Goal: Task Accomplishment & Management: Manage account settings

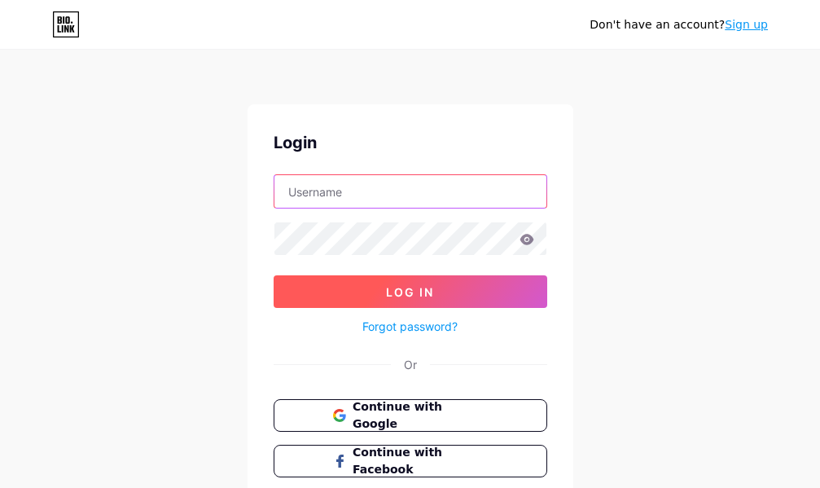
type input "[EMAIL_ADDRESS][DOMAIN_NAME]"
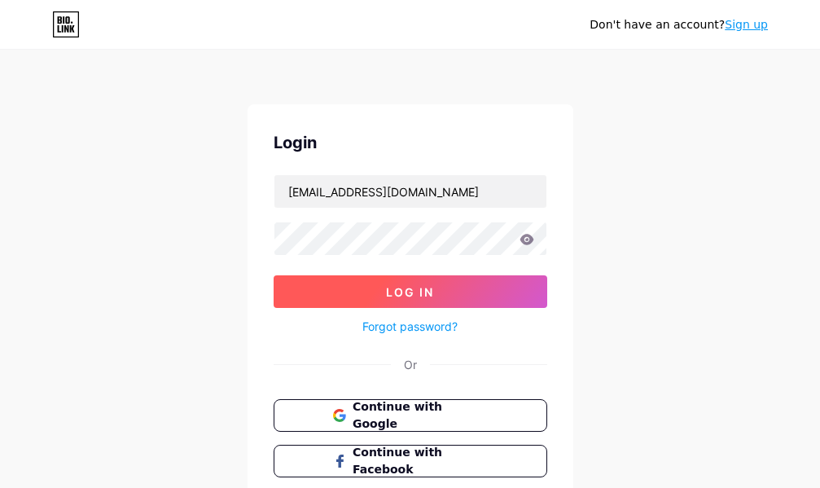
click at [461, 300] on button "Log In" at bounding box center [411, 291] width 274 height 33
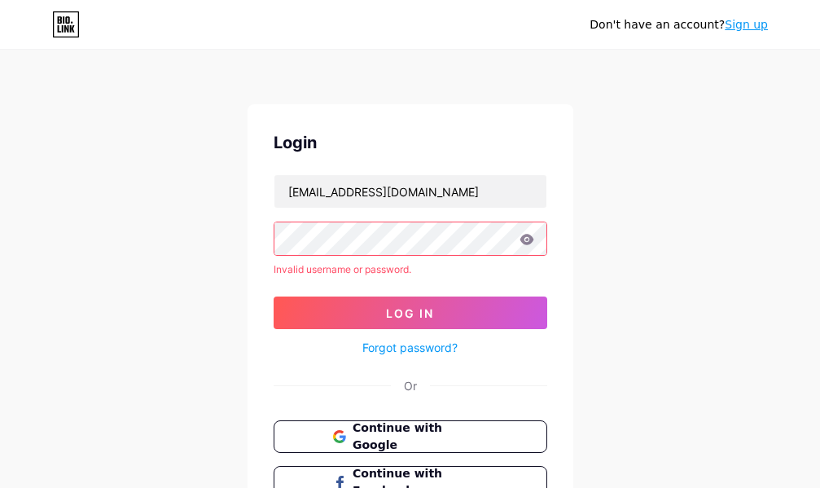
scroll to position [81, 0]
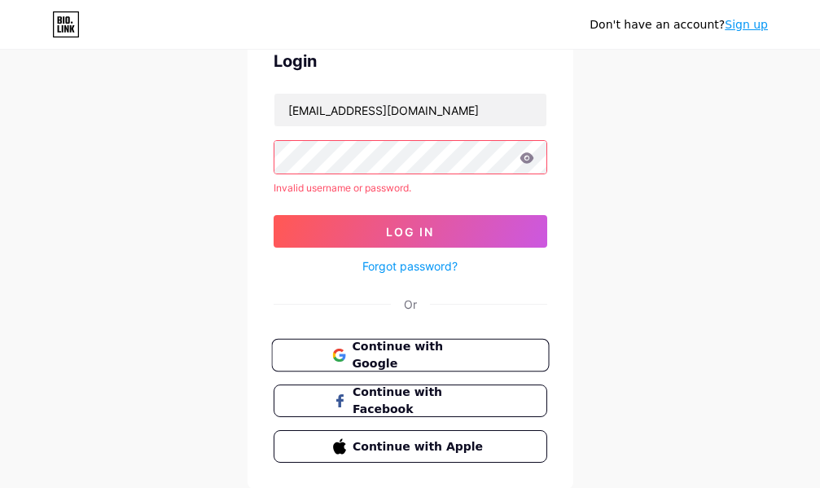
click at [428, 345] on span "Continue with Google" at bounding box center [420, 355] width 136 height 35
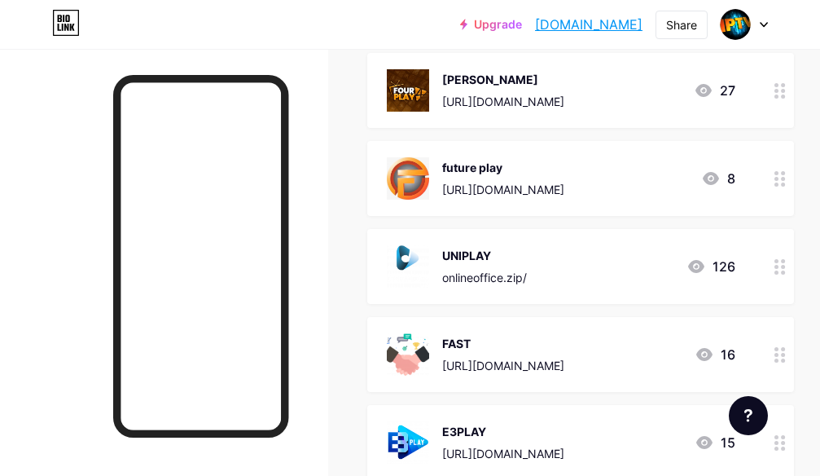
scroll to position [651, 0]
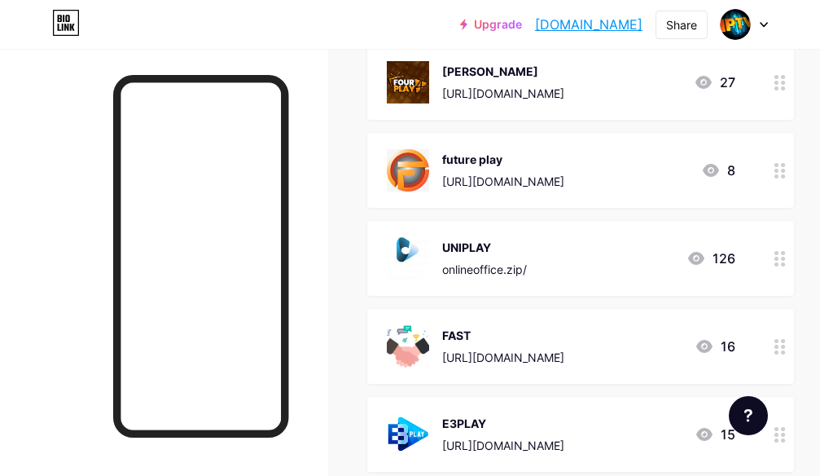
click at [792, 266] on div at bounding box center [780, 258] width 28 height 75
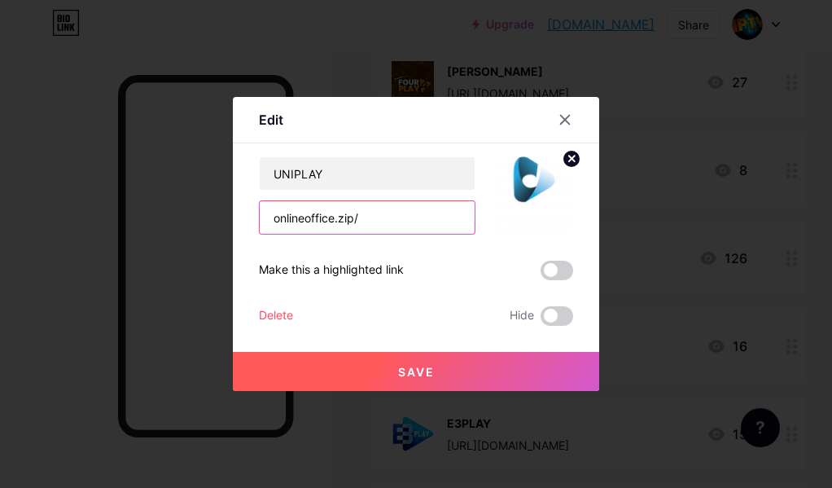
drag, startPoint x: 406, startPoint y: 220, endPoint x: 246, endPoint y: 213, distance: 160.6
click at [246, 213] on div "Edit Content YouTube Play YouTube video without leaving your page. ADD Vimeo Pl…" at bounding box center [416, 244] width 366 height 294
paste input "http://gestordefender.com"
type input "http://gestordefender.com"
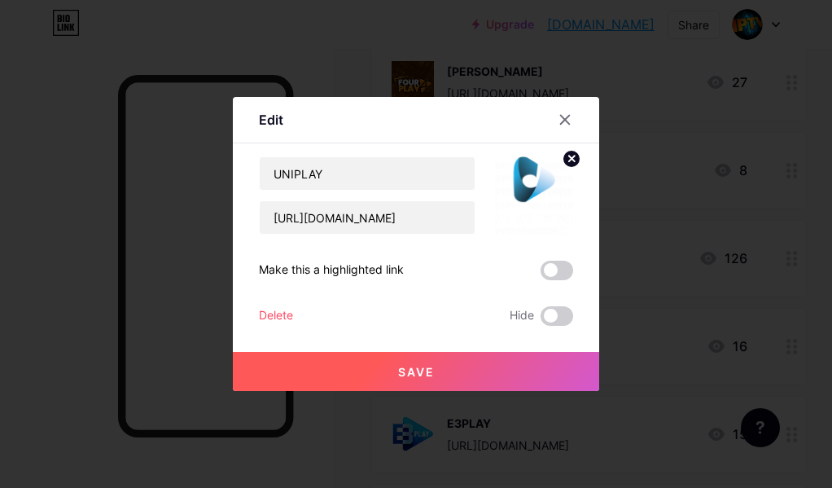
click at [425, 375] on span "Save" at bounding box center [416, 372] width 37 height 14
